Goal: Transaction & Acquisition: Purchase product/service

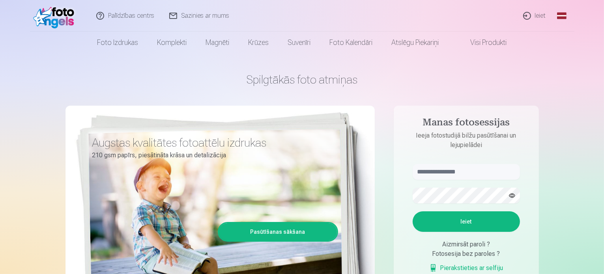
drag, startPoint x: 37, startPoint y: 153, endPoint x: 78, endPoint y: 138, distance: 43.8
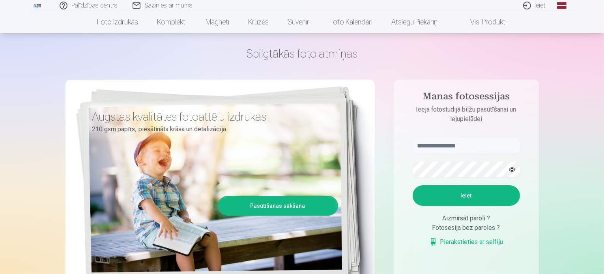
scroll to position [39, 0]
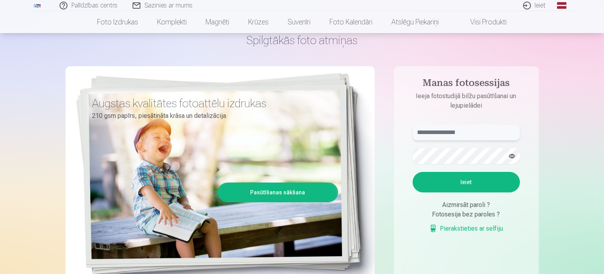
click at [448, 134] on input "text" at bounding box center [465, 133] width 107 height 16
drag, startPoint x: 582, startPoint y: 144, endPoint x: 565, endPoint y: 145, distance: 17.4
click at [448, 125] on input "***" at bounding box center [465, 133] width 107 height 16
drag, startPoint x: 567, startPoint y: 129, endPoint x: 548, endPoint y: 127, distance: 19.0
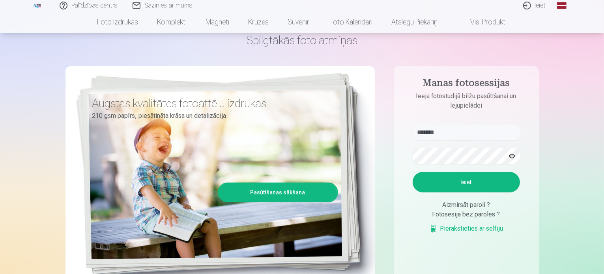
click at [474, 129] on input "*******" at bounding box center [465, 133] width 107 height 16
type input "**********"
drag, startPoint x: 556, startPoint y: 198, endPoint x: 520, endPoint y: 206, distance: 36.4
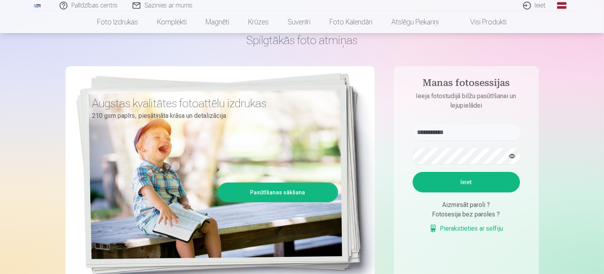
click at [465, 183] on button "Ieiet" at bounding box center [465, 182] width 107 height 21
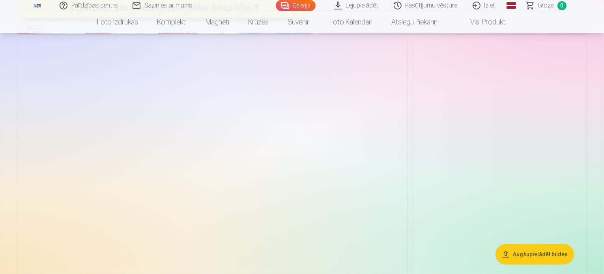
scroll to position [315, 0]
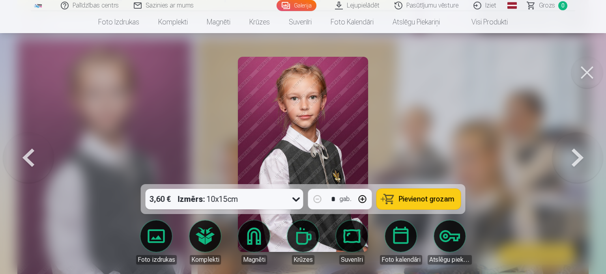
click at [584, 78] on button at bounding box center [587, 73] width 32 height 32
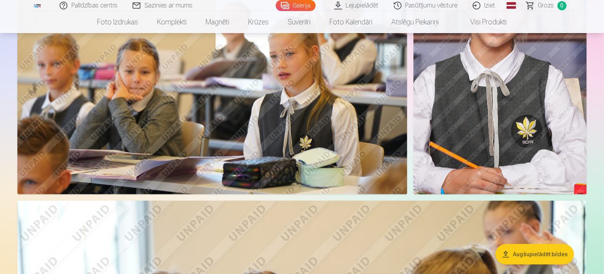
click at [264, 137] on img at bounding box center [212, 64] width 390 height 259
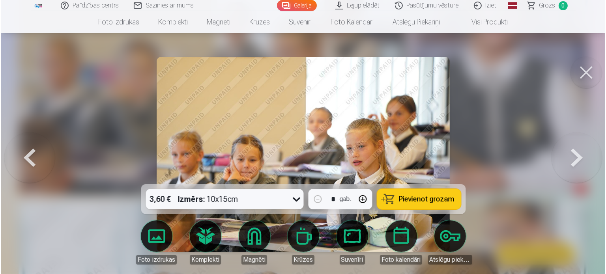
scroll to position [356, 0]
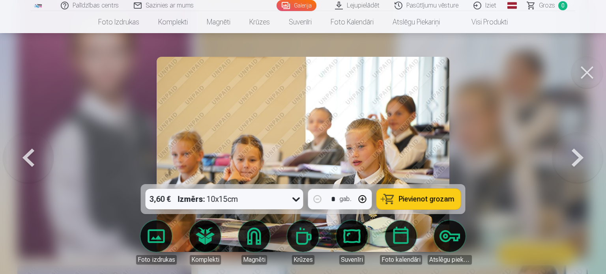
click at [590, 72] on button at bounding box center [587, 73] width 32 height 32
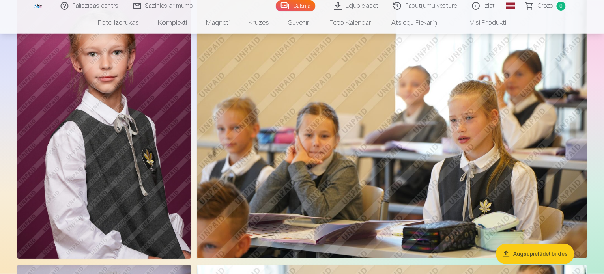
scroll to position [355, 0]
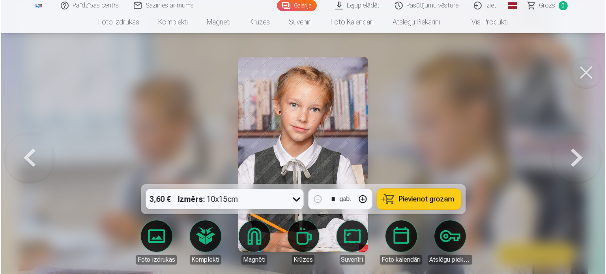
scroll to position [553, 0]
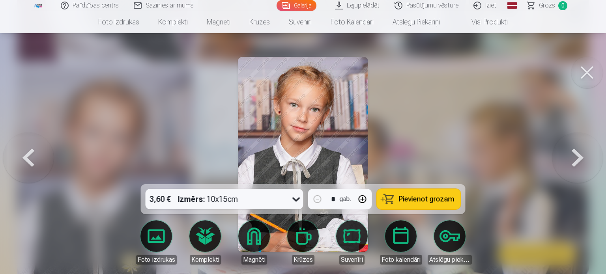
click at [584, 70] on button at bounding box center [587, 73] width 32 height 32
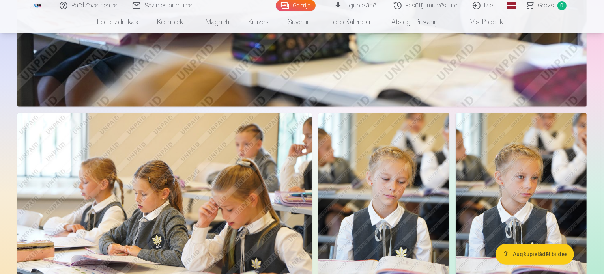
scroll to position [867, 0]
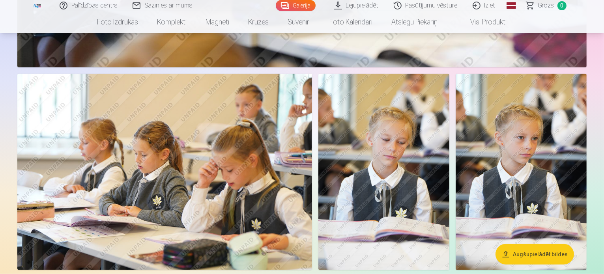
click at [449, 121] on img at bounding box center [383, 172] width 131 height 196
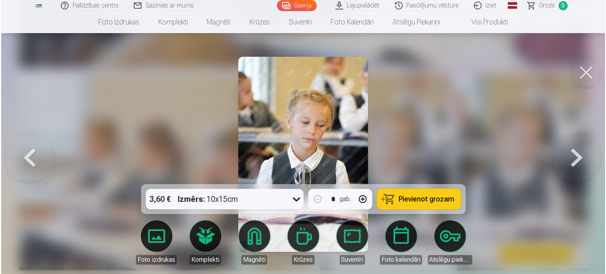
scroll to position [869, 0]
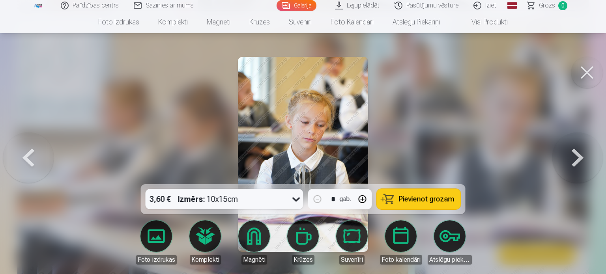
click at [589, 75] on button at bounding box center [587, 73] width 32 height 32
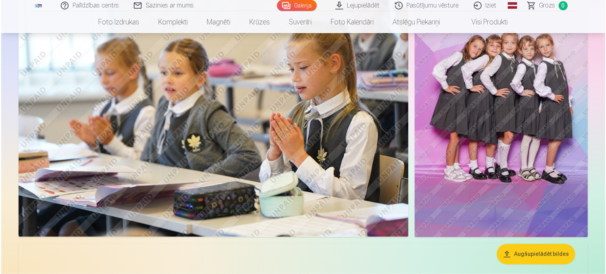
scroll to position [1419, 0]
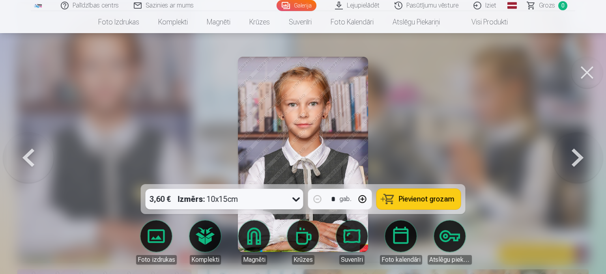
click at [587, 70] on button at bounding box center [587, 73] width 32 height 32
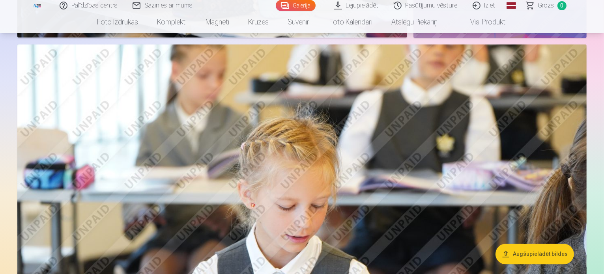
scroll to position [1651, 0]
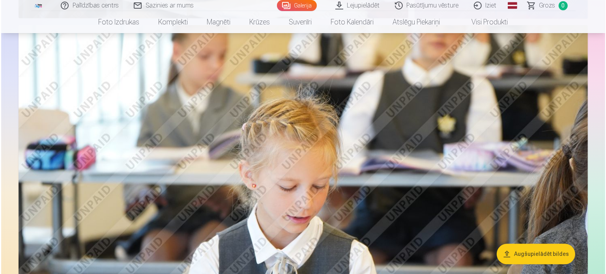
scroll to position [1656, 0]
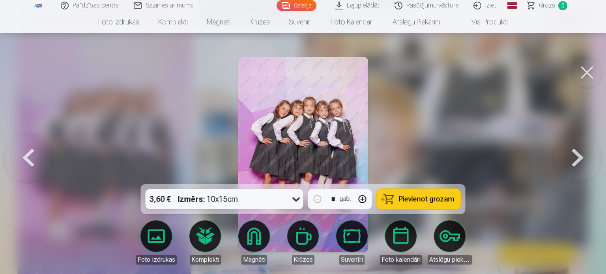
click at [585, 70] on button at bounding box center [587, 73] width 32 height 32
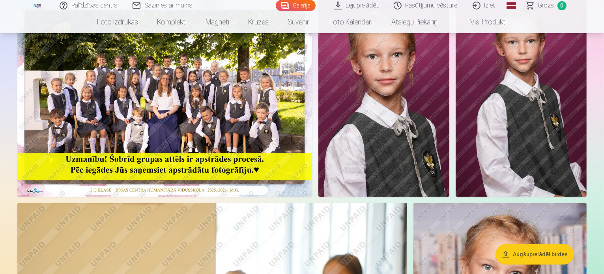
scroll to position [39, 0]
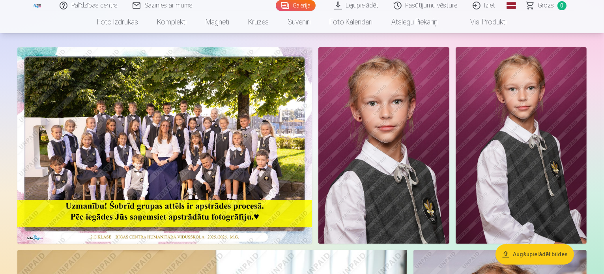
click at [302, 154] on img at bounding box center [164, 145] width 295 height 196
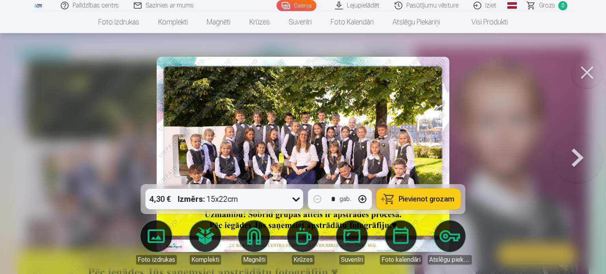
click at [419, 201] on span "Pievienot grozam" at bounding box center [427, 199] width 56 height 7
click at [587, 72] on button at bounding box center [587, 73] width 32 height 32
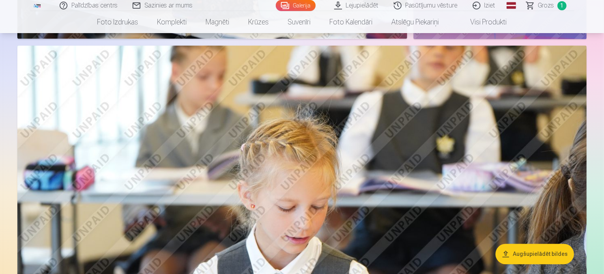
scroll to position [1695, 0]
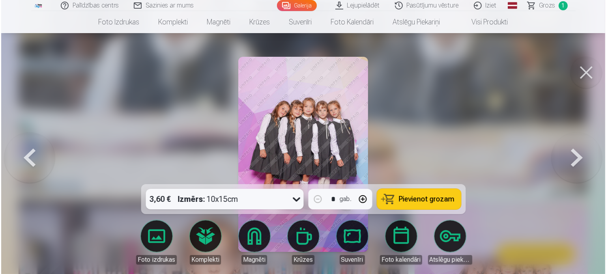
scroll to position [2253, 0]
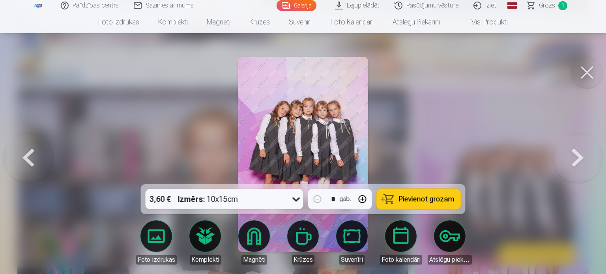
click at [431, 200] on span "Pievienot grozam" at bounding box center [427, 199] width 56 height 7
click at [585, 72] on button at bounding box center [587, 73] width 32 height 32
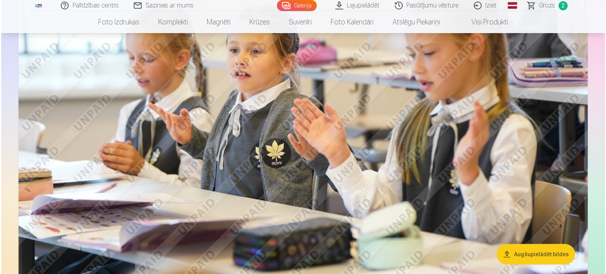
scroll to position [631, 0]
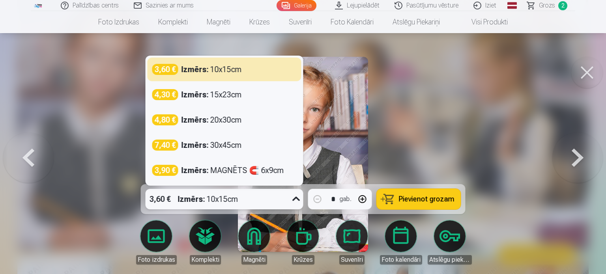
click at [296, 198] on icon at bounding box center [296, 199] width 13 height 13
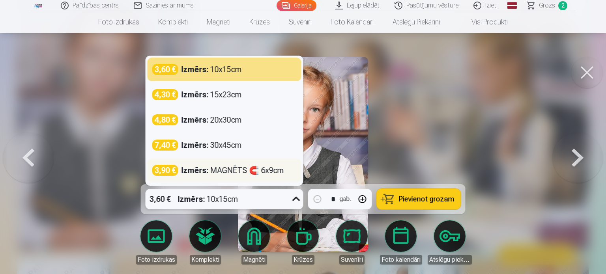
click at [276, 172] on div "Izmērs : MAGNĒTS 🧲 6x9cm" at bounding box center [232, 170] width 103 height 11
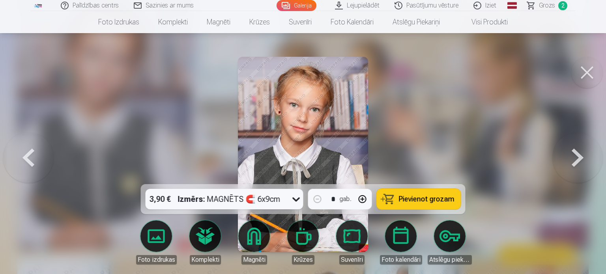
click at [362, 200] on button "button" at bounding box center [362, 199] width 19 height 19
click at [424, 204] on button "Pievienot grozam" at bounding box center [419, 199] width 84 height 21
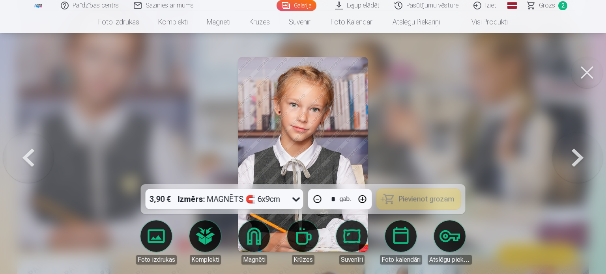
type input "*"
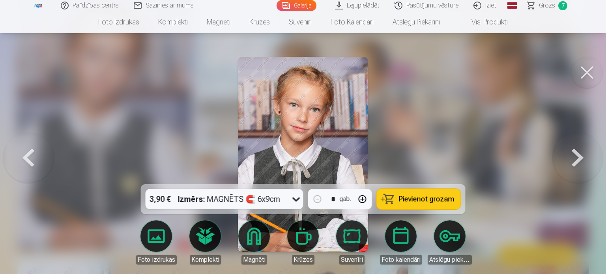
click at [587, 75] on button at bounding box center [587, 73] width 32 height 32
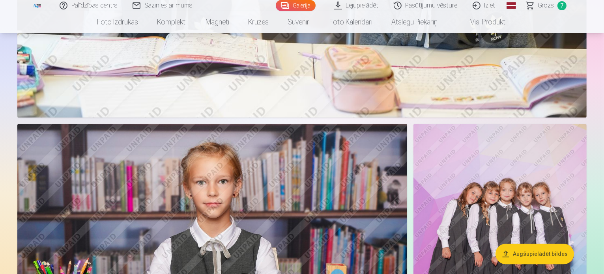
scroll to position [2364, 0]
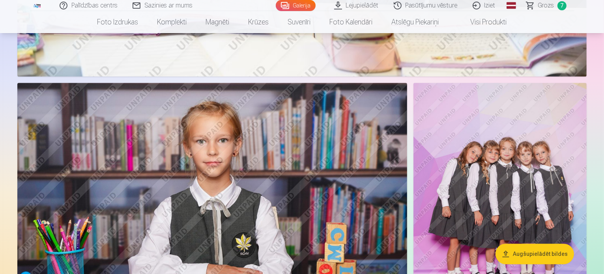
click at [529, 139] on img at bounding box center [499, 213] width 173 height 260
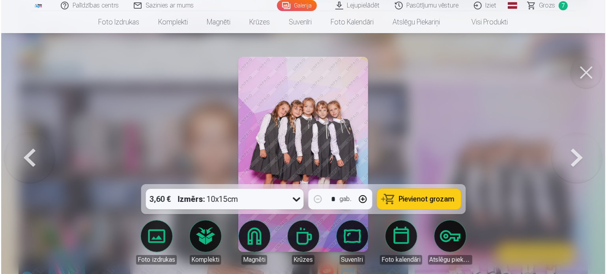
scroll to position [2371, 0]
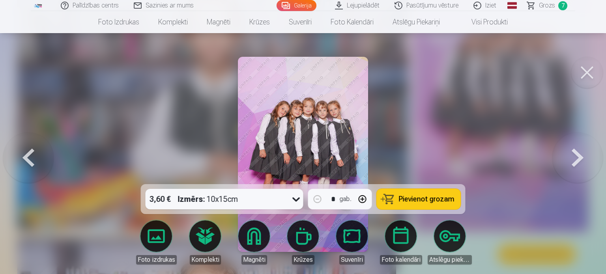
click at [419, 205] on button "Pievienot grozam" at bounding box center [419, 199] width 84 height 21
click at [204, 239] on link "Komplekti" at bounding box center [205, 242] width 44 height 44
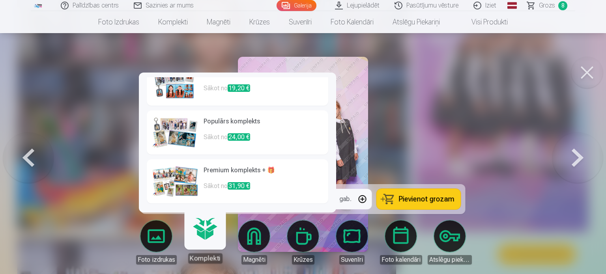
scroll to position [0, 0]
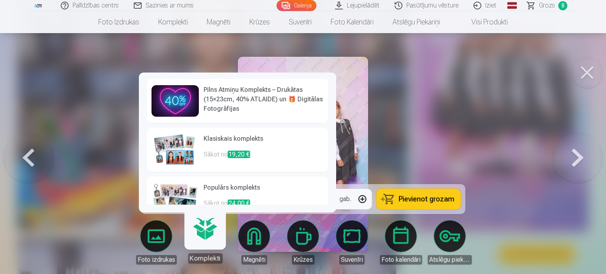
click at [263, 110] on h6 "Pilns Atmiņu Komplekts – Drukātas (15×23cm, 40% ATLAIDE) un 🎁 Digitālas Fotogrā…" at bounding box center [263, 99] width 120 height 28
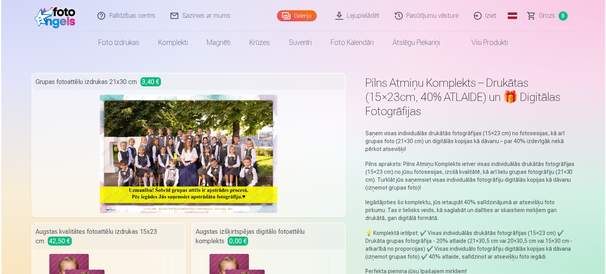
scroll to position [2371, 0]
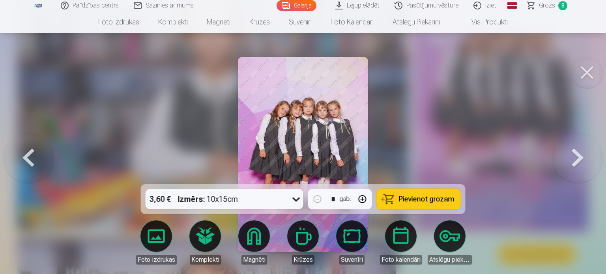
click at [588, 73] on button at bounding box center [587, 73] width 32 height 32
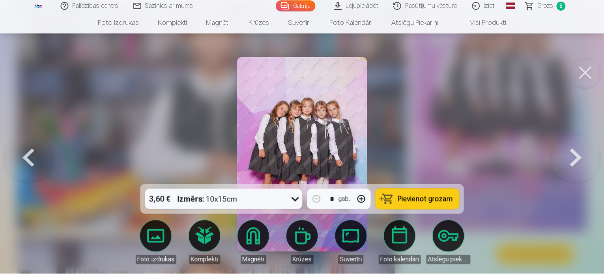
scroll to position [2364, 0]
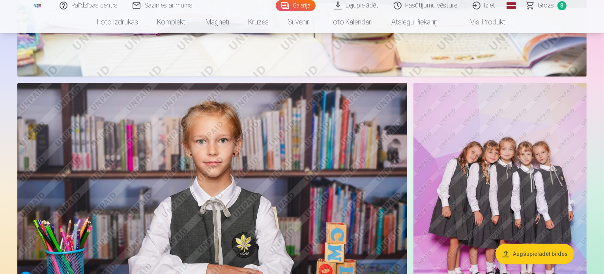
click at [549, 4] on span "Grozs" at bounding box center [546, 5] width 16 height 9
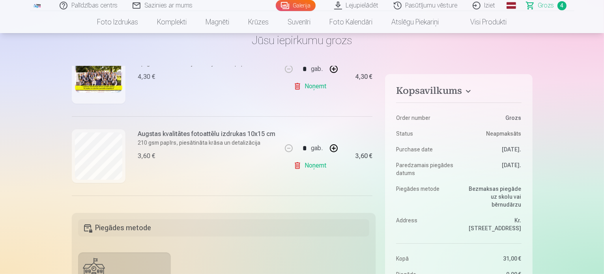
scroll to position [112, 0]
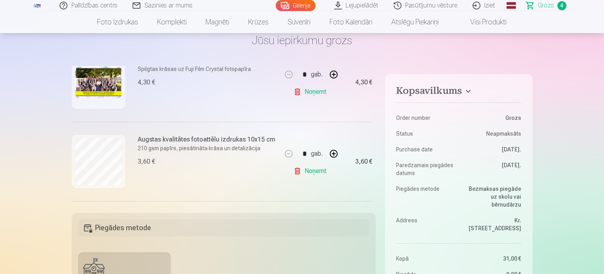
click at [309, 170] on link "Noņemt" at bounding box center [311, 171] width 36 height 16
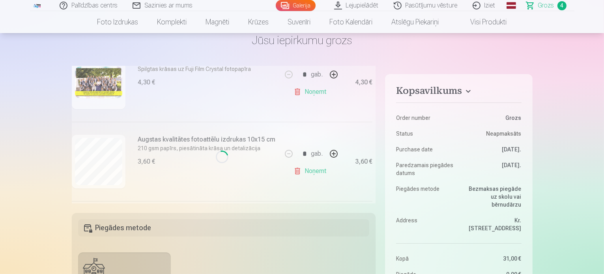
type input "*"
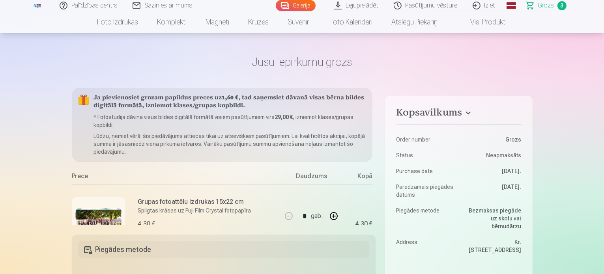
scroll to position [0, 0]
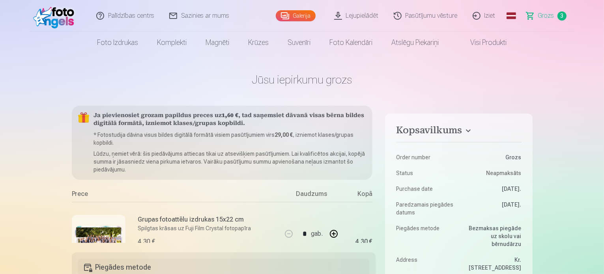
click at [307, 11] on link "Galerija" at bounding box center [296, 15] width 40 height 11
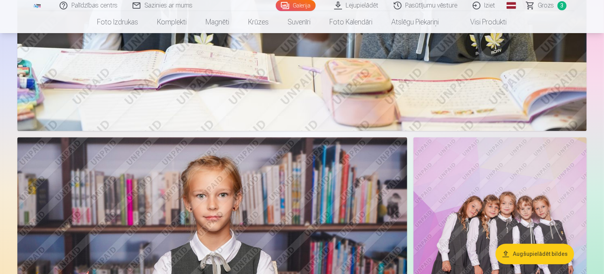
scroll to position [2405, 0]
